Goal: Task Accomplishment & Management: Use online tool/utility

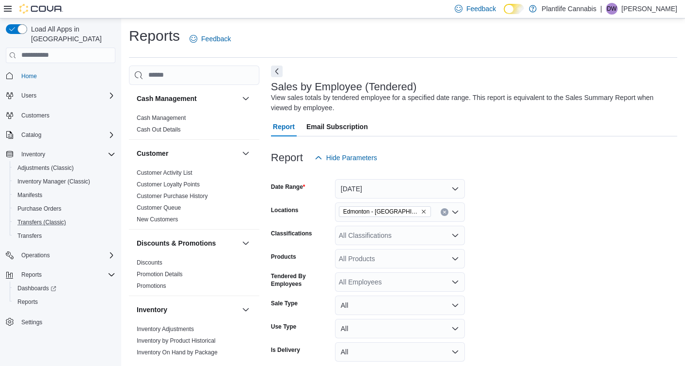
click at [32, 218] on button "Transfers (Classic)" at bounding box center [65, 222] width 110 height 14
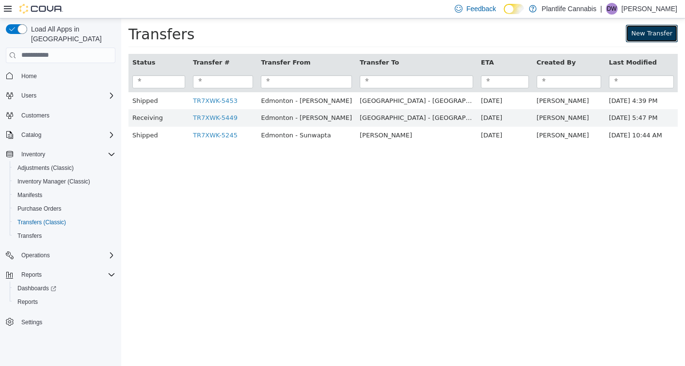
click at [652, 33] on link "New Transfer" at bounding box center [652, 32] width 52 height 17
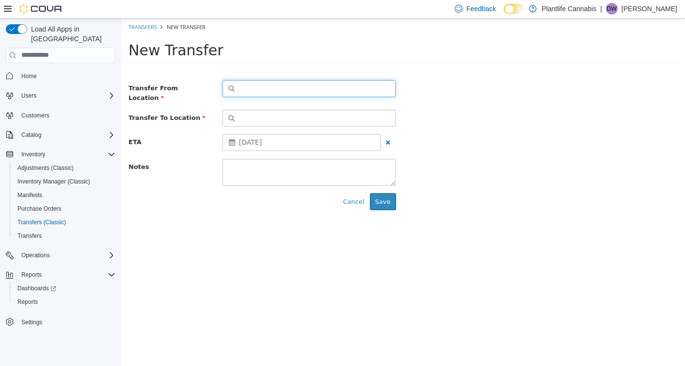
click at [366, 89] on button "button" at bounding box center [310, 88] width 174 height 17
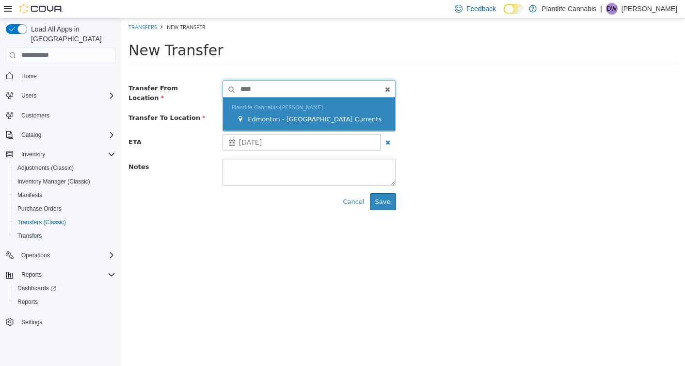
type input "****"
click at [359, 105] on div "Plantlife Cannabis [PERSON_NAME] Edmonton - [GEOGRAPHIC_DATA] Currents" at bounding box center [309, 113] width 173 height 33
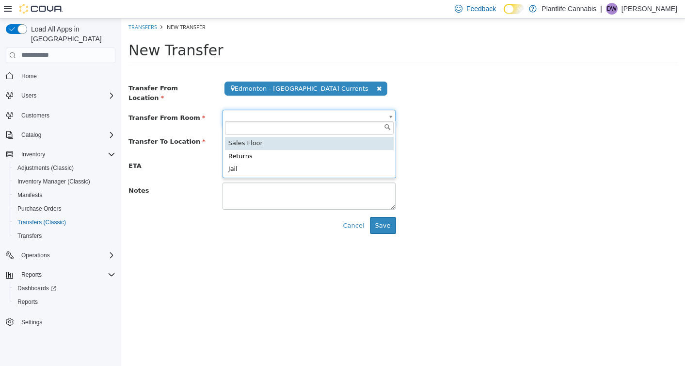
click at [304, 111] on body "**********" at bounding box center [403, 129] width 564 height 223
click at [298, 134] on input "text" at bounding box center [309, 127] width 169 height 15
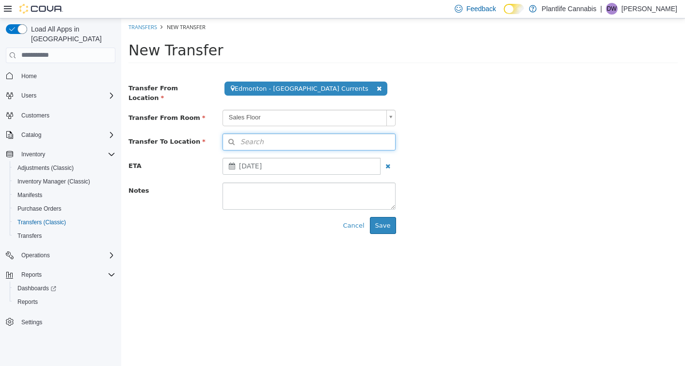
click at [296, 137] on button "Search" at bounding box center [310, 141] width 174 height 17
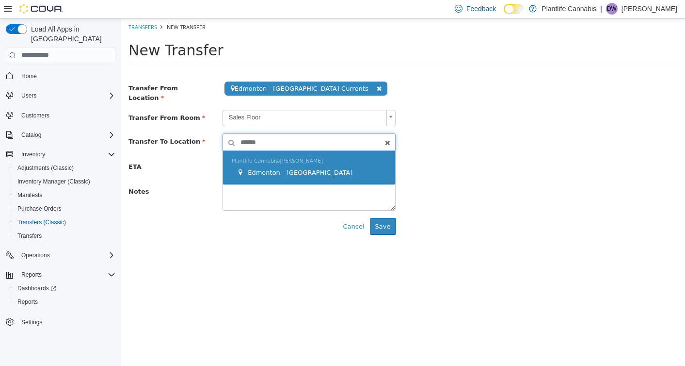
type input "******"
click at [296, 152] on div "Plantlife Cannabis [PERSON_NAME] [GEOGRAPHIC_DATA] - [GEOGRAPHIC_DATA]" at bounding box center [309, 166] width 173 height 33
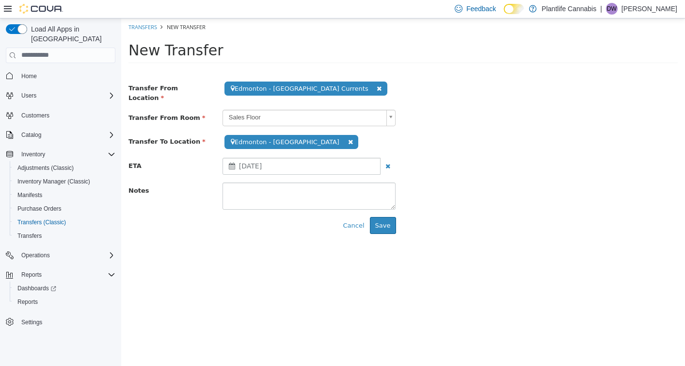
click at [300, 164] on div "[DATE]" at bounding box center [302, 165] width 159 height 17
click at [267, 201] on textarea at bounding box center [310, 195] width 174 height 27
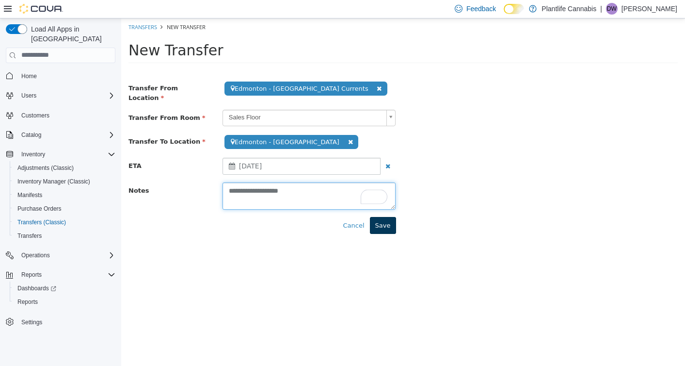
type textarea "**********"
click at [382, 226] on button "Save" at bounding box center [383, 224] width 26 height 17
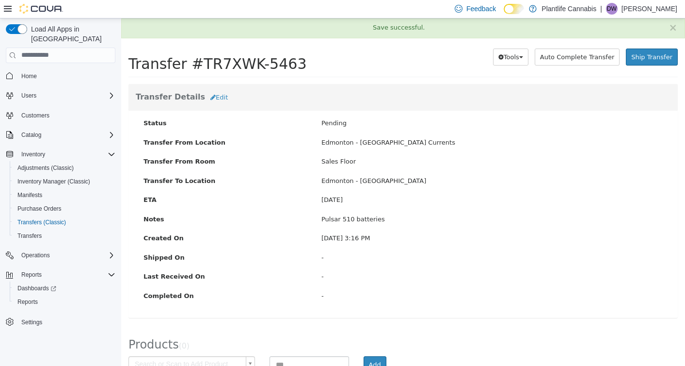
scroll to position [59, 0]
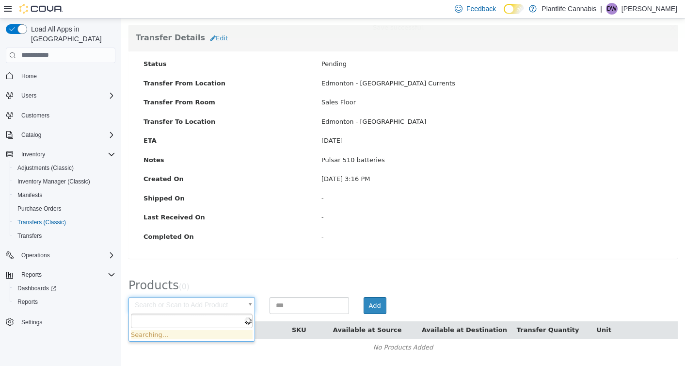
click at [164, 302] on body "× Save successful. Transfers TR7XWK-5463 Transfer #TR7XWK-5463 Preparing Downlo…" at bounding box center [403, 162] width 564 height 406
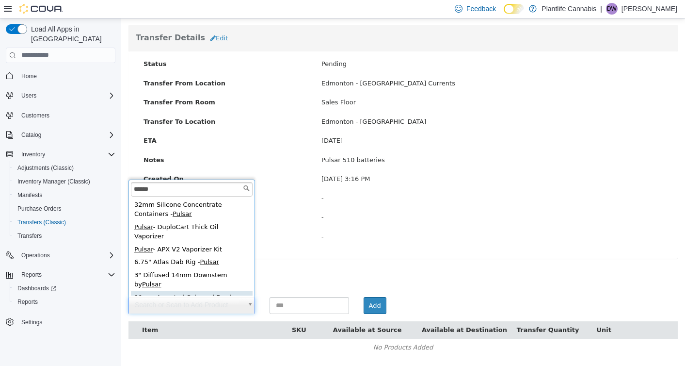
scroll to position [4, 0]
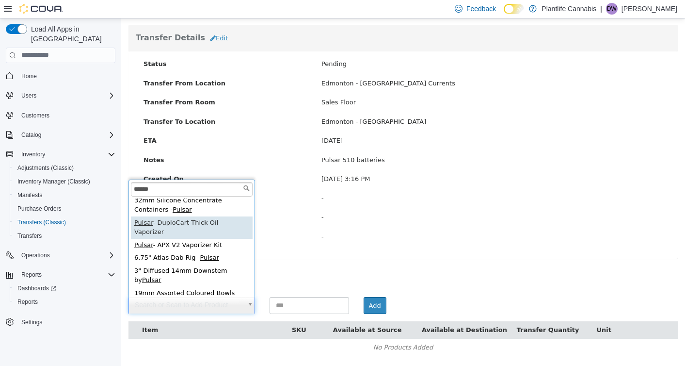
type input "******"
type input "**********"
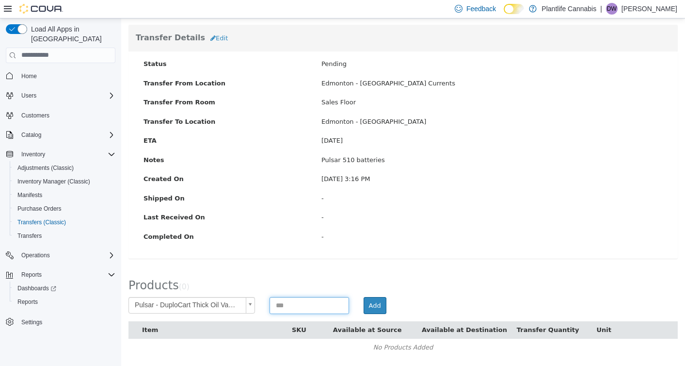
click at [300, 297] on input at bounding box center [310, 304] width 80 height 17
type input "*"
click at [370, 302] on button "Add" at bounding box center [375, 304] width 23 height 17
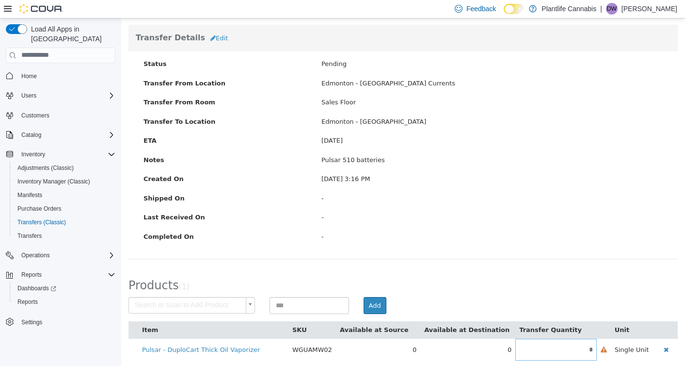
scroll to position [64, 0]
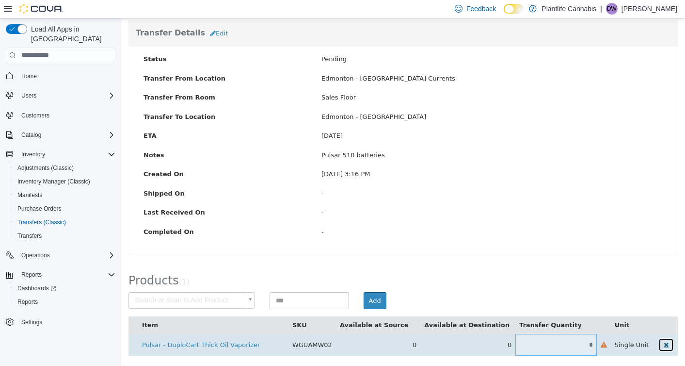
click at [666, 344] on button "button" at bounding box center [666, 344] width 16 height 14
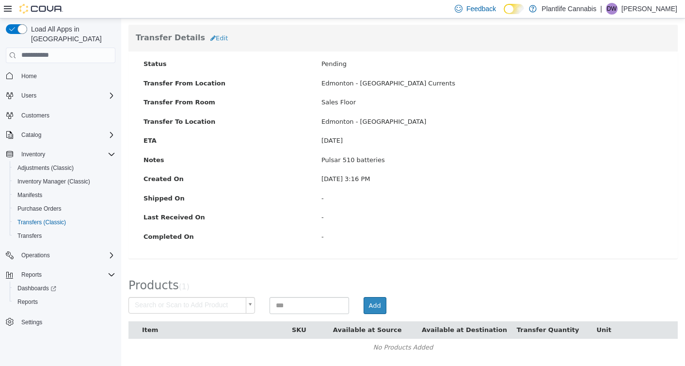
scroll to position [0, 0]
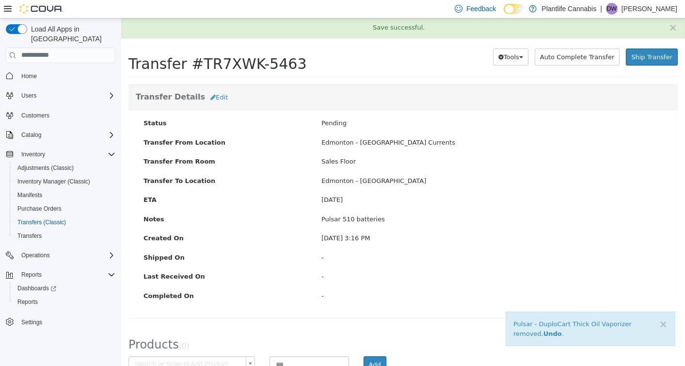
click at [192, 295] on label "Completed On" at bounding box center [225, 295] width 178 height 10
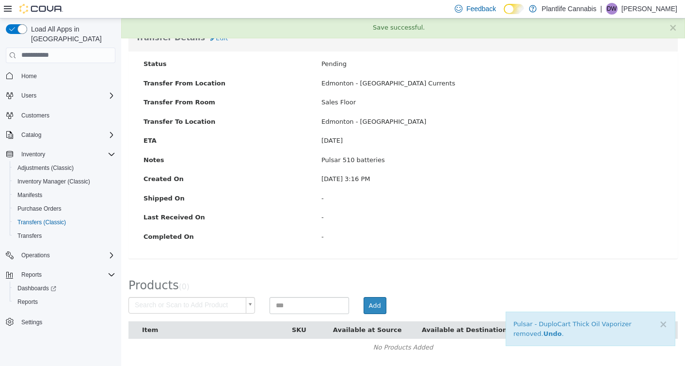
click at [200, 305] on body "× Pulsar - DuploCart Thick Oil Vaporizer removed. Undo . × Save successful. Tra…" at bounding box center [403, 162] width 564 height 406
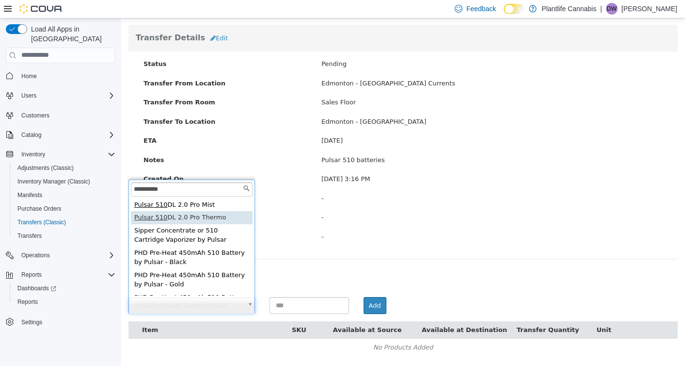
type input "**********"
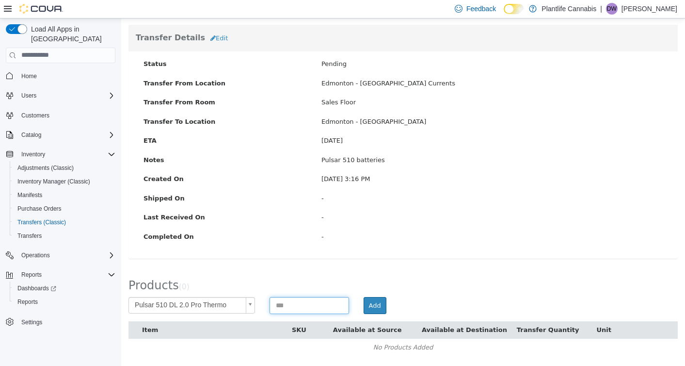
click at [306, 301] on input at bounding box center [310, 304] width 80 height 17
type input "*"
click at [378, 296] on button "Add" at bounding box center [375, 304] width 23 height 17
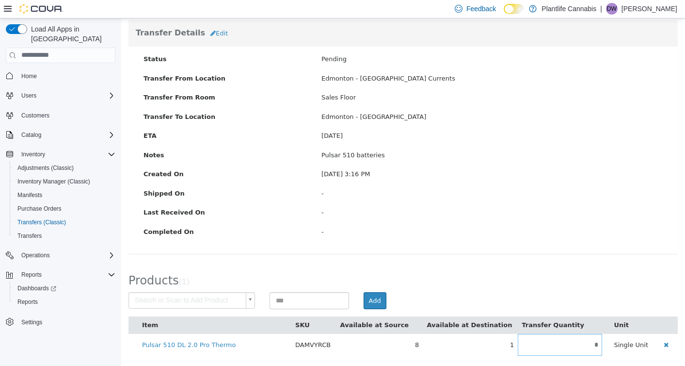
scroll to position [0, 0]
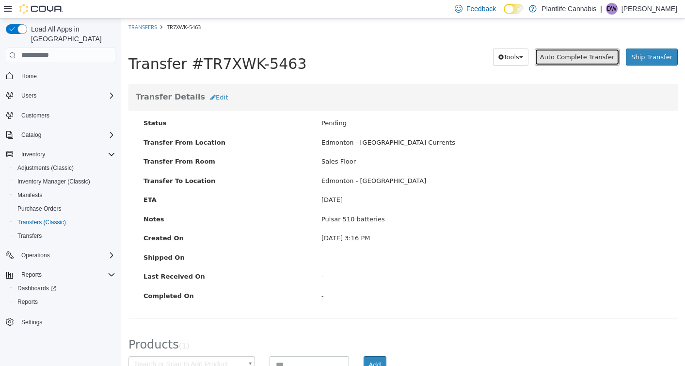
drag, startPoint x: 601, startPoint y: 62, endPoint x: 604, endPoint y: 89, distance: 26.8
click at [601, 62] on button "Auto Complete Transfer" at bounding box center [577, 56] width 85 height 17
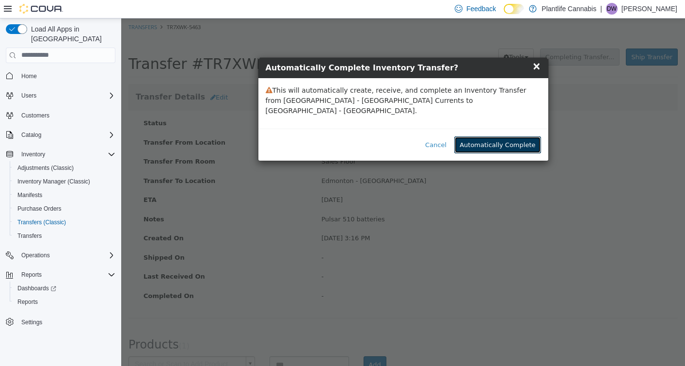
click at [528, 136] on button "Automatically Complete" at bounding box center [497, 144] width 86 height 17
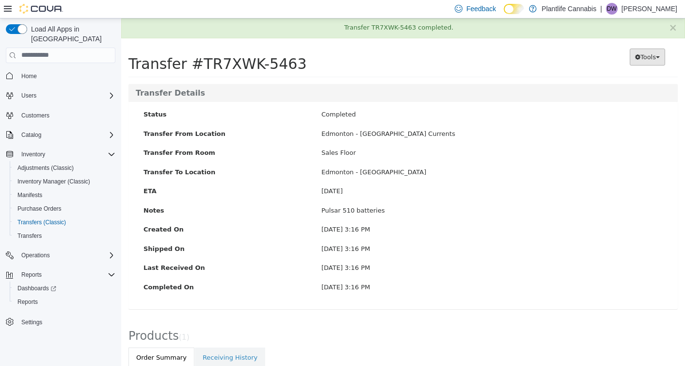
click at [657, 64] on button "Tools" at bounding box center [647, 56] width 35 height 17
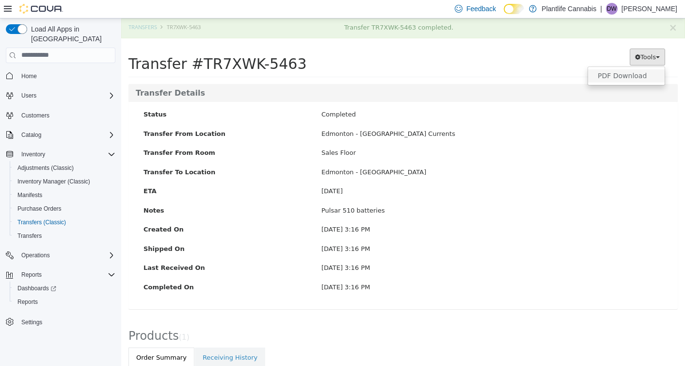
click at [638, 79] on span "PDF Download" at bounding box center [622, 75] width 49 height 8
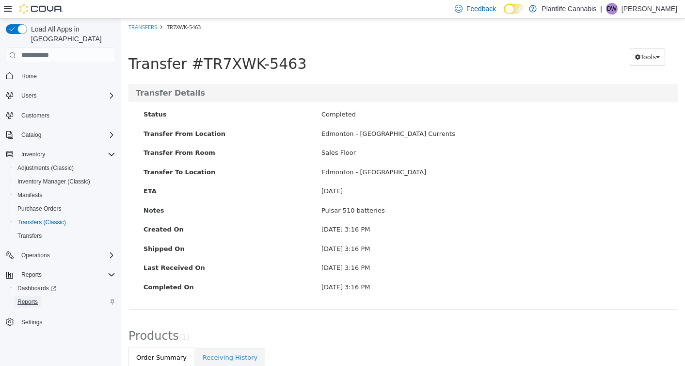
click at [26, 296] on span "Reports" at bounding box center [27, 302] width 20 height 12
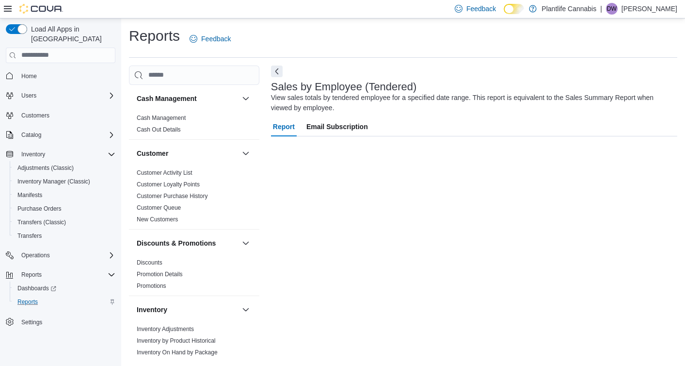
scroll to position [1, 0]
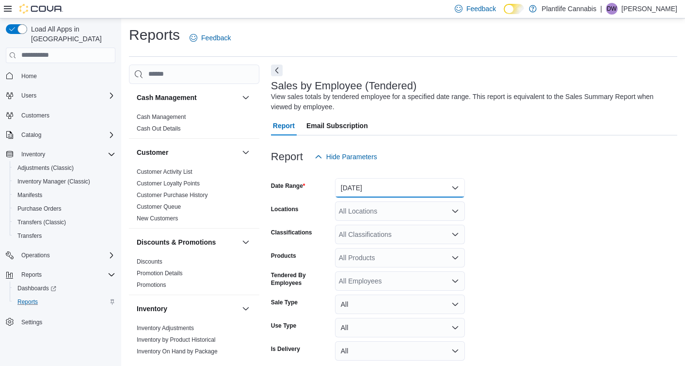
click at [365, 185] on button "[DATE]" at bounding box center [400, 187] width 130 height 19
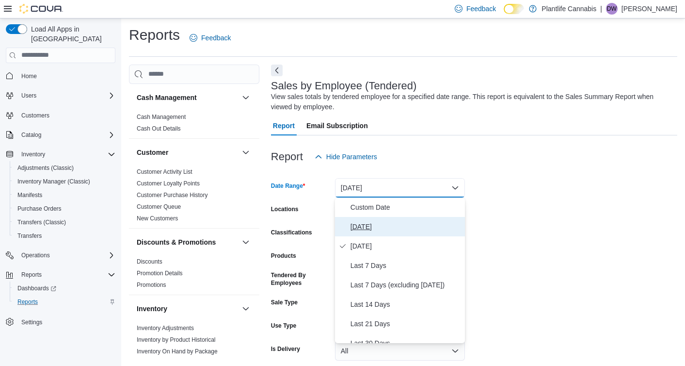
drag, startPoint x: 381, startPoint y: 221, endPoint x: 379, endPoint y: 214, distance: 7.1
click at [381, 221] on span "[DATE]" at bounding box center [406, 227] width 111 height 12
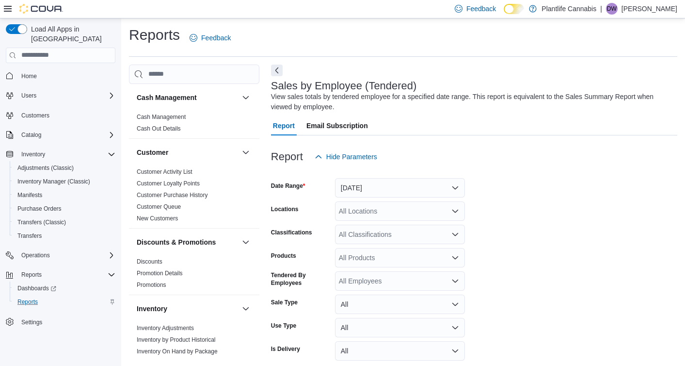
click at [379, 213] on div "All Locations" at bounding box center [400, 210] width 130 height 19
type input "****"
drag, startPoint x: 388, startPoint y: 223, endPoint x: 626, endPoint y: 237, distance: 238.5
click at [388, 223] on span "Edmonton - [GEOGRAPHIC_DATA] Currents" at bounding box center [429, 228] width 136 height 10
drag, startPoint x: 626, startPoint y: 237, endPoint x: 546, endPoint y: 241, distance: 80.1
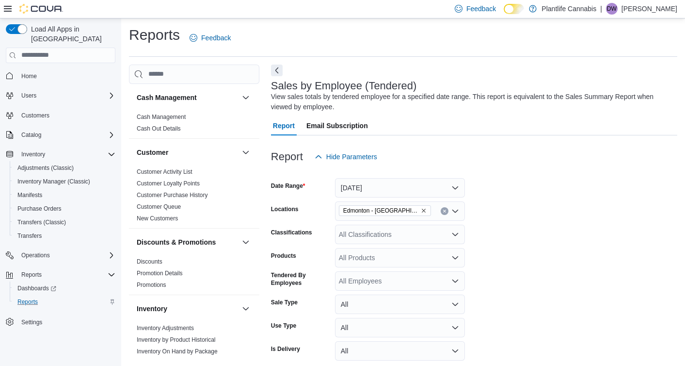
click at [626, 237] on form "Date Range [DATE] Locations [GEOGRAPHIC_DATA] - [GEOGRAPHIC_DATA] Currents Clas…" at bounding box center [474, 276] width 406 height 221
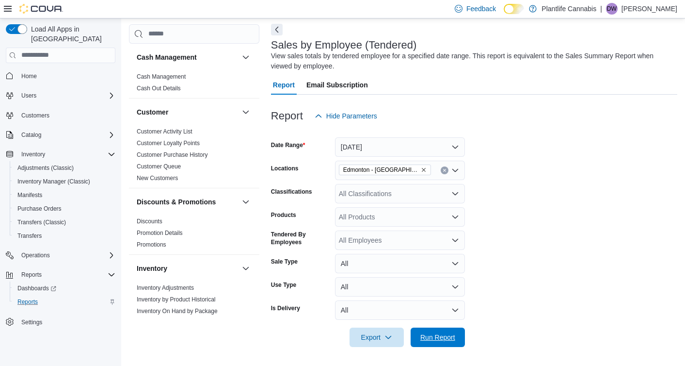
drag, startPoint x: 455, startPoint y: 330, endPoint x: 537, endPoint y: 247, distance: 116.6
click at [455, 330] on span "Run Report" at bounding box center [437, 336] width 43 height 19
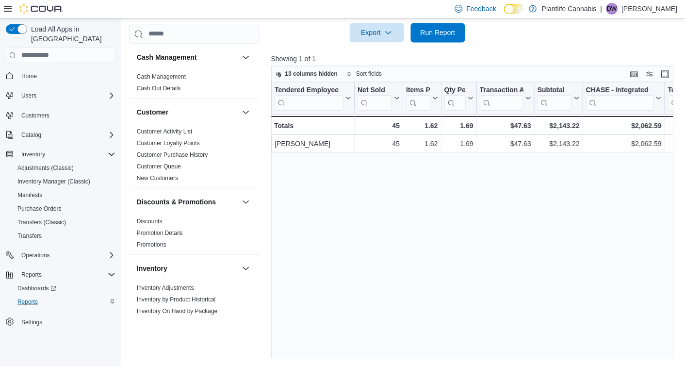
scroll to position [322, 0]
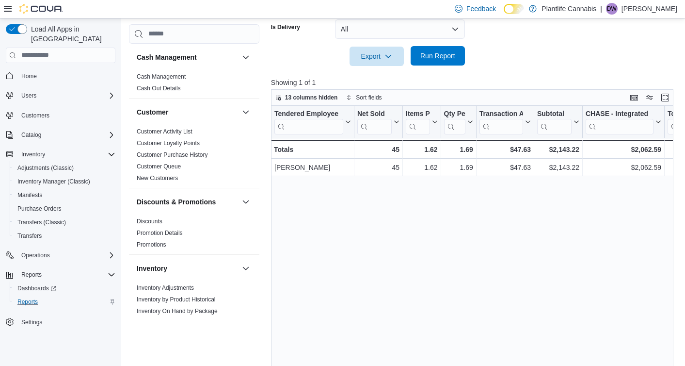
click at [449, 64] on span "Run Report" at bounding box center [437, 55] width 43 height 19
click at [553, 70] on div at bounding box center [474, 72] width 406 height 12
drag, startPoint x: 464, startPoint y: 51, endPoint x: 563, endPoint y: 64, distance: 100.2
click at [464, 51] on button "Run Report" at bounding box center [438, 56] width 54 height 19
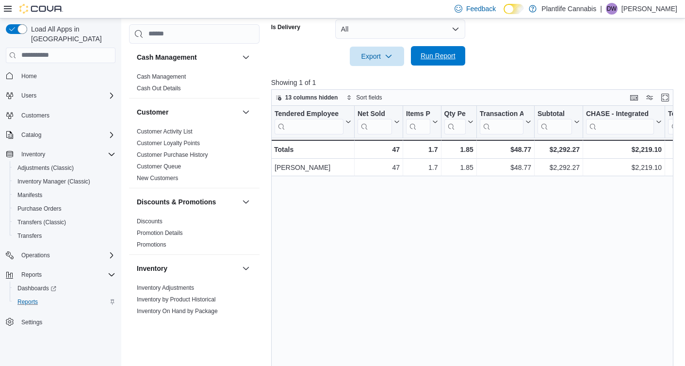
click at [454, 64] on span "Run Report" at bounding box center [437, 55] width 43 height 19
click at [509, 193] on div "Tendered Employee Click to view column header actions Net Sold Click to view co…" at bounding box center [472, 244] width 402 height 276
click at [463, 58] on button "Run Report" at bounding box center [438, 55] width 54 height 19
click at [627, 264] on div "Tendered Employee Click to view column header actions Net Sold Click to view co…" at bounding box center [472, 244] width 402 height 276
drag, startPoint x: 447, startPoint y: 60, endPoint x: 624, endPoint y: 86, distance: 178.4
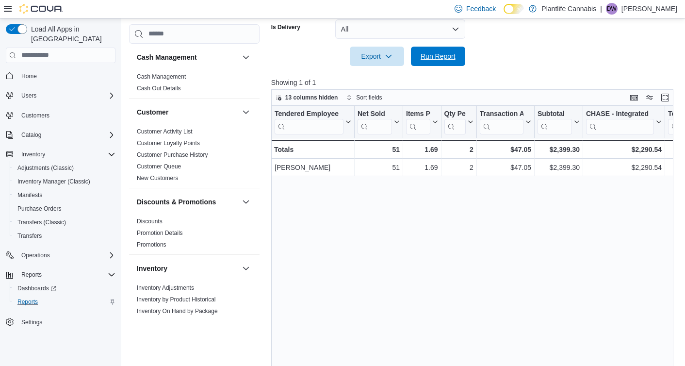
click at [447, 60] on span "Run Report" at bounding box center [437, 56] width 35 height 10
drag, startPoint x: 435, startPoint y: 62, endPoint x: 627, endPoint y: 80, distance: 193.3
click at [435, 63] on span "Run Report" at bounding box center [437, 56] width 43 height 19
click at [428, 48] on span "Run Report" at bounding box center [437, 56] width 43 height 19
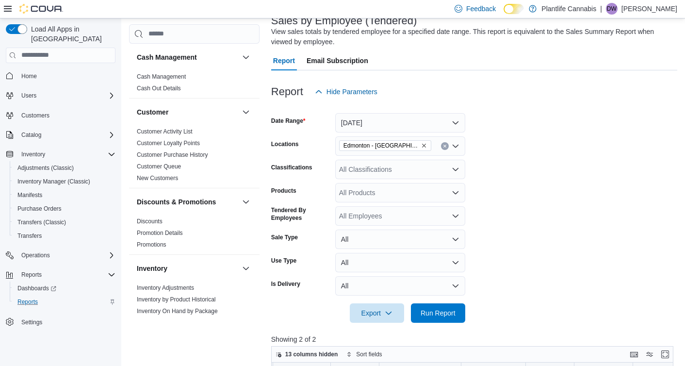
scroll to position [66, 0]
click at [361, 165] on div "All Classifications" at bounding box center [400, 168] width 130 height 19
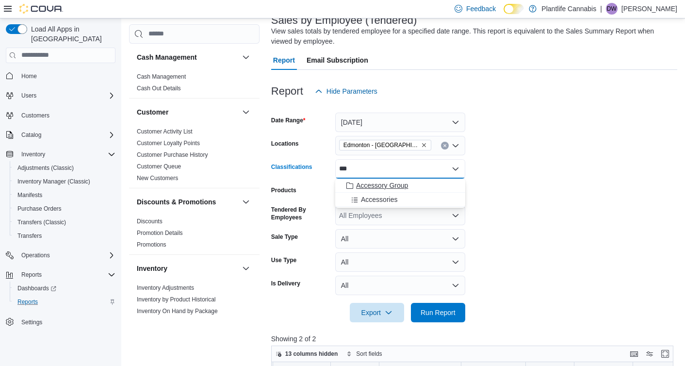
type input "***"
click at [408, 182] on span "Accessory Group" at bounding box center [382, 185] width 52 height 10
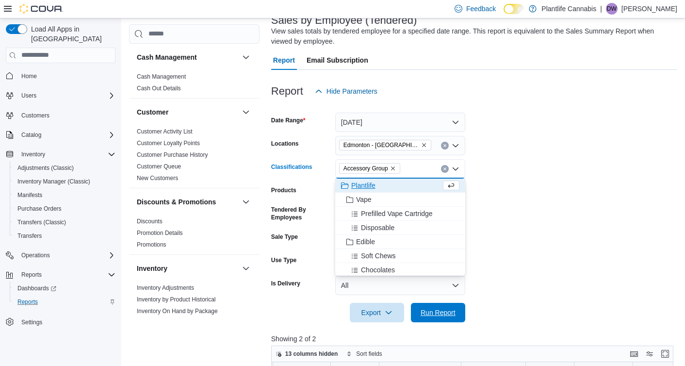
drag, startPoint x: 441, startPoint y: 314, endPoint x: 493, endPoint y: 241, distance: 89.3
click at [441, 313] on span "Run Report" at bounding box center [437, 312] width 35 height 10
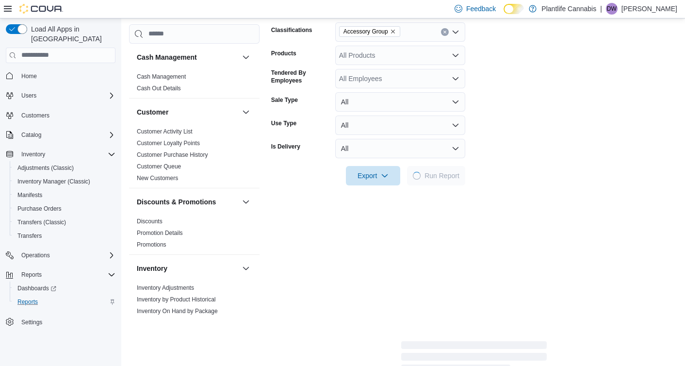
scroll to position [209, 0]
